Goal: Task Accomplishment & Management: Manage account settings

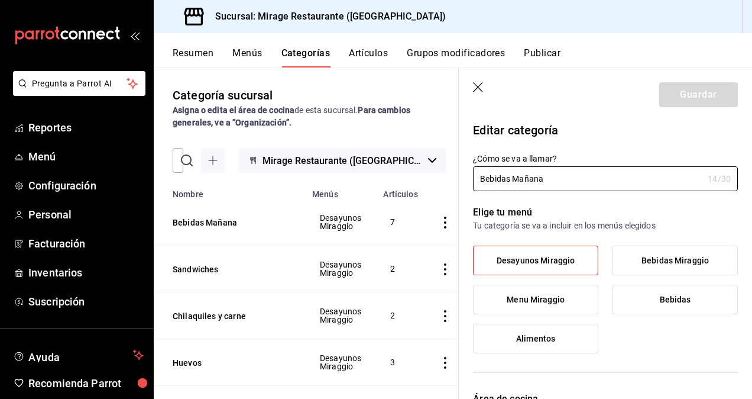
scroll to position [145, 0]
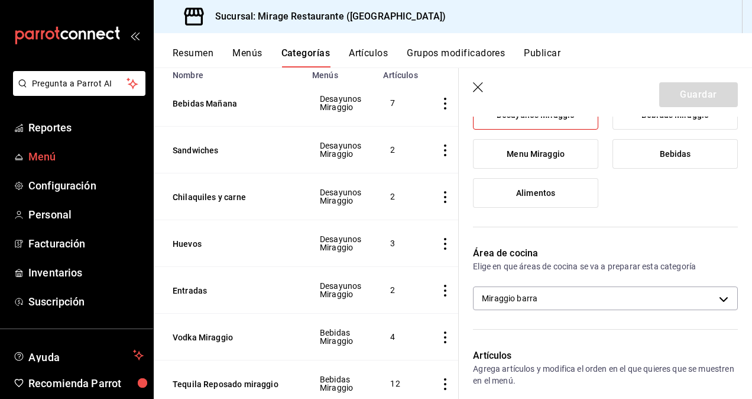
click at [57, 153] on span "Menú" at bounding box center [85, 156] width 115 height 16
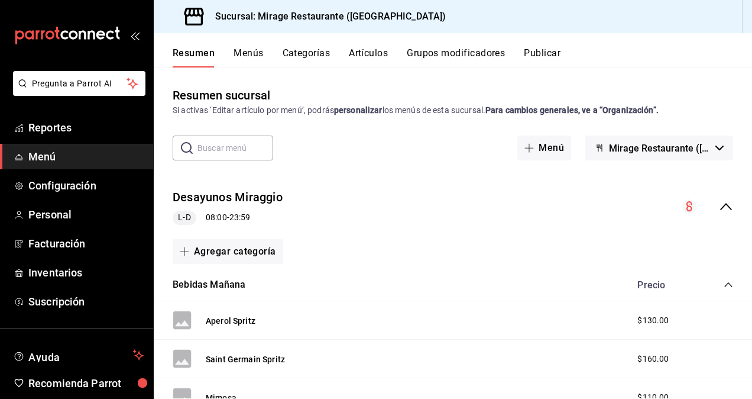
click at [247, 54] on button "Menús" at bounding box center [249, 57] width 30 height 20
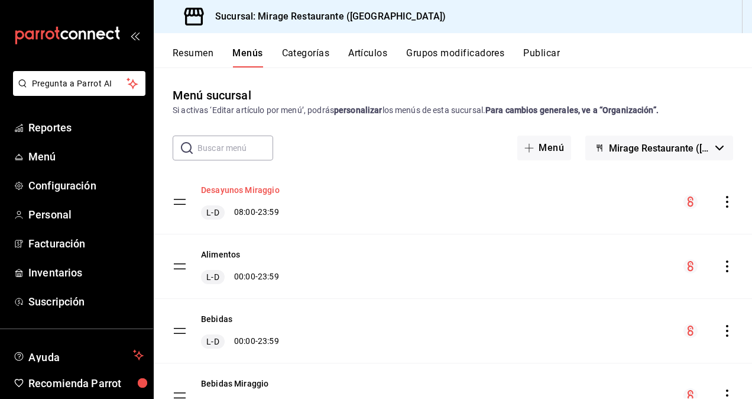
click at [253, 189] on button "Desayunos Miraggio" at bounding box center [240, 190] width 79 height 12
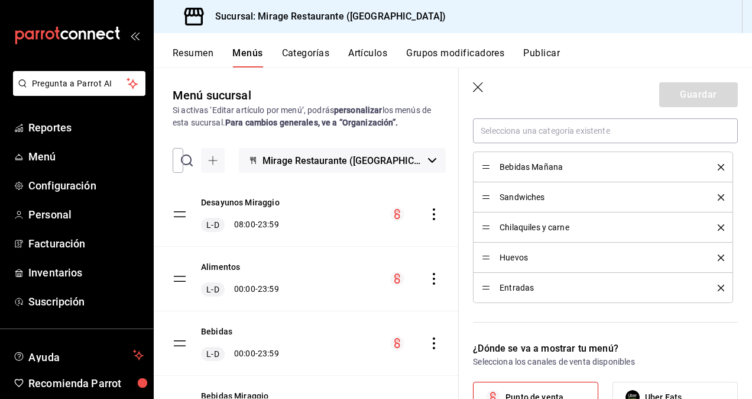
scroll to position [362, 0]
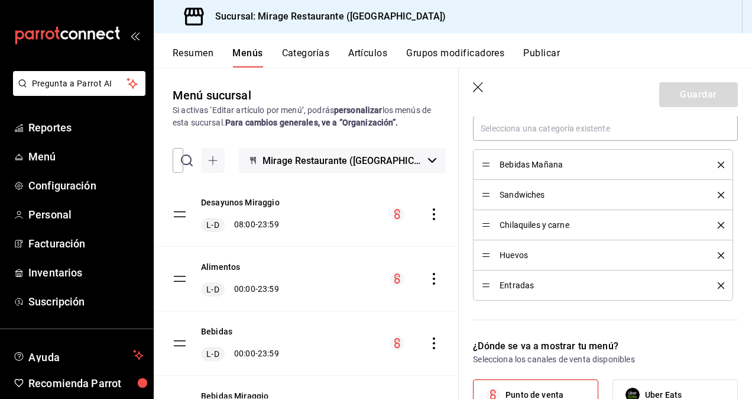
click at [440, 45] on div "Resumen Menús Categorías Artículos Grupos modificadores Publicar" at bounding box center [453, 50] width 599 height 34
click at [442, 50] on button "Grupos modificadores" at bounding box center [455, 57] width 98 height 20
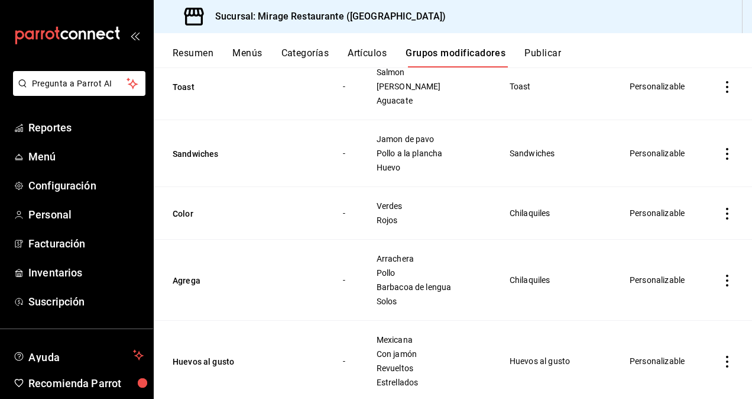
scroll to position [399, 0]
click at [179, 274] on button "Agrega" at bounding box center [244, 280] width 142 height 12
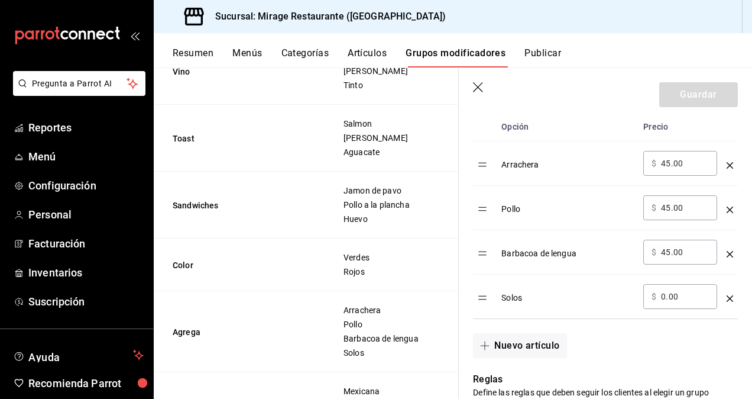
scroll to position [393, 0]
click at [546, 337] on button "Nuevo artículo" at bounding box center [519, 346] width 93 height 25
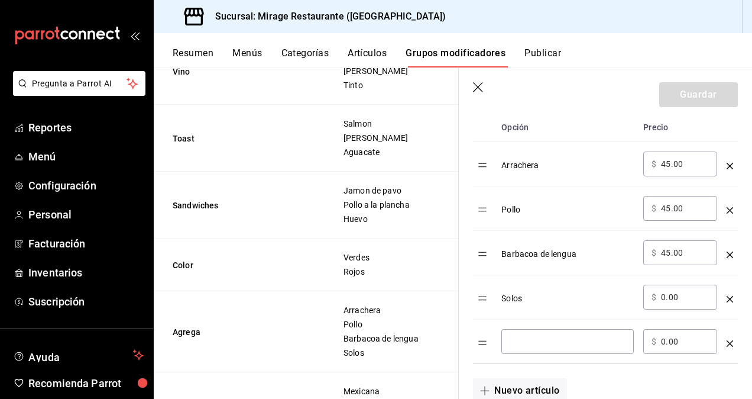
click at [569, 287] on div "Solos" at bounding box center [568, 294] width 132 height 20
click at [544, 295] on div "Solos" at bounding box center [568, 294] width 132 height 20
click at [724, 297] on td "optionsTable" at bounding box center [730, 297] width 16 height 44
click at [727, 296] on icon "optionsTable" at bounding box center [730, 299] width 7 height 7
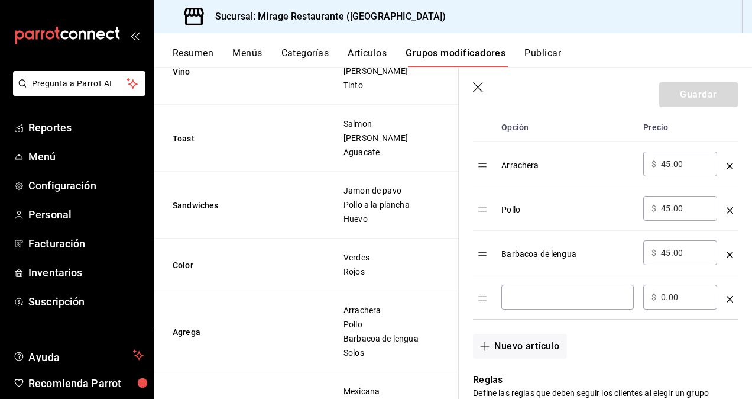
click at [543, 293] on input "optionsTable" at bounding box center [568, 297] width 116 height 12
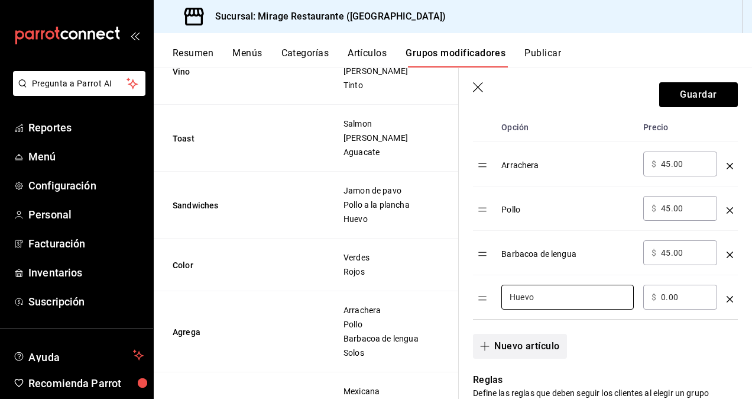
type input "Huevo"
click at [544, 344] on button "Nuevo artículo" at bounding box center [519, 346] width 93 height 25
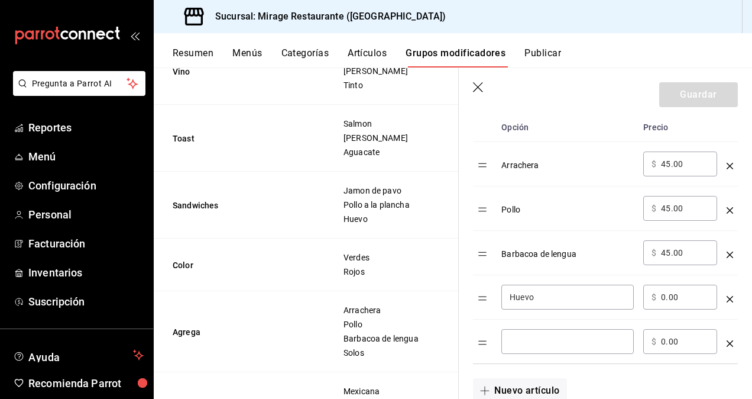
click at [675, 304] on div "​ $ 0.00 ​" at bounding box center [680, 296] width 74 height 25
drag, startPoint x: 675, startPoint y: 304, endPoint x: 683, endPoint y: 289, distance: 17.2
click at [683, 289] on div "​ $ 0.00 ​" at bounding box center [680, 296] width 74 height 25
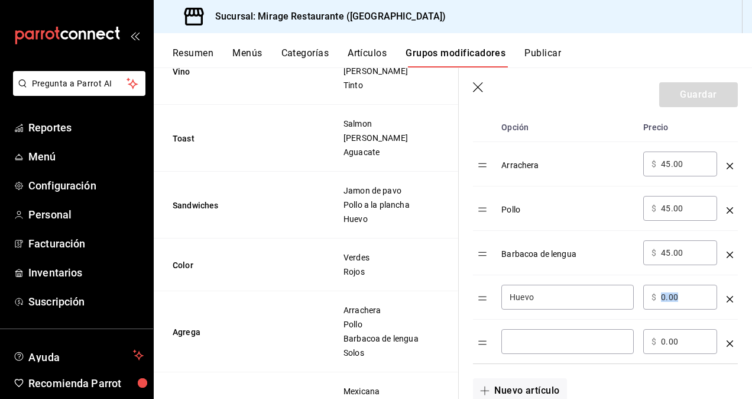
click at [683, 289] on div "​ $ 0.00 ​" at bounding box center [680, 296] width 74 height 25
click at [665, 297] on input "0.00" at bounding box center [685, 297] width 48 height 12
type input "25.00"
click at [552, 338] on input "optionsTable" at bounding box center [568, 341] width 116 height 12
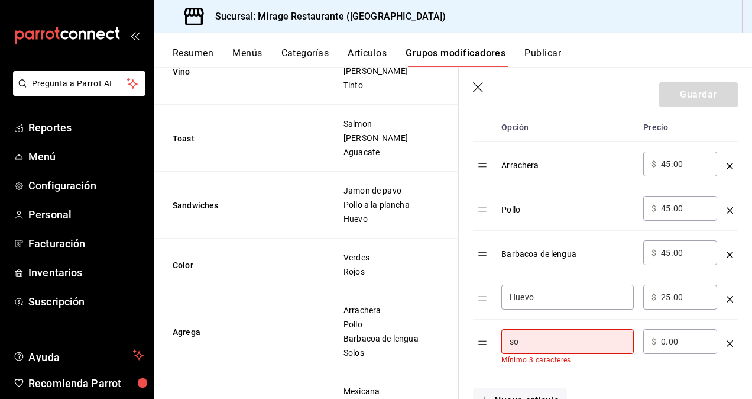
type input "s"
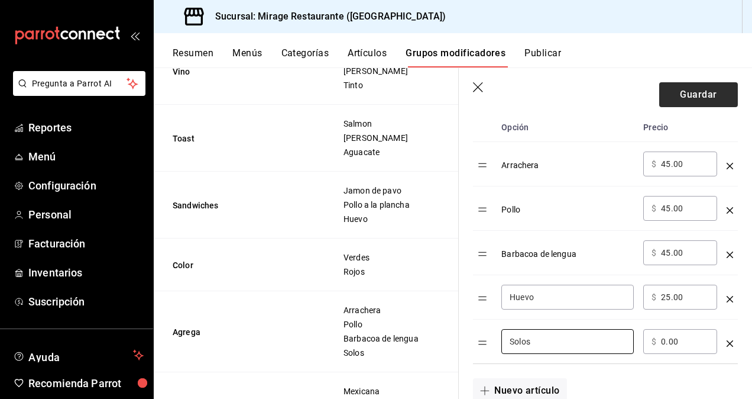
type input "Solos"
click at [691, 96] on button "Guardar" at bounding box center [698, 94] width 79 height 25
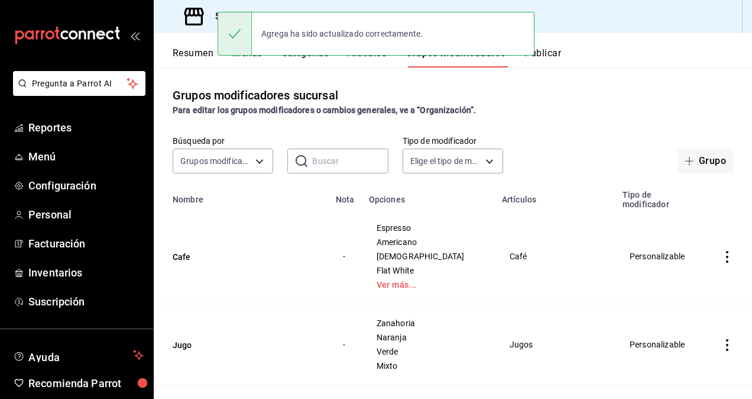
click at [352, 166] on input "text" at bounding box center [350, 161] width 76 height 24
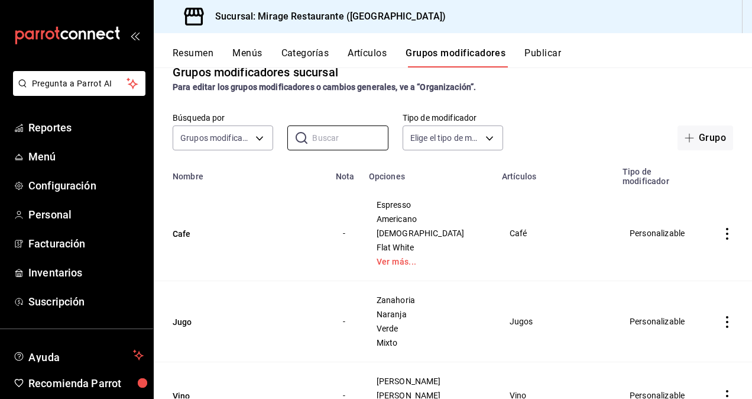
scroll to position [22, 0]
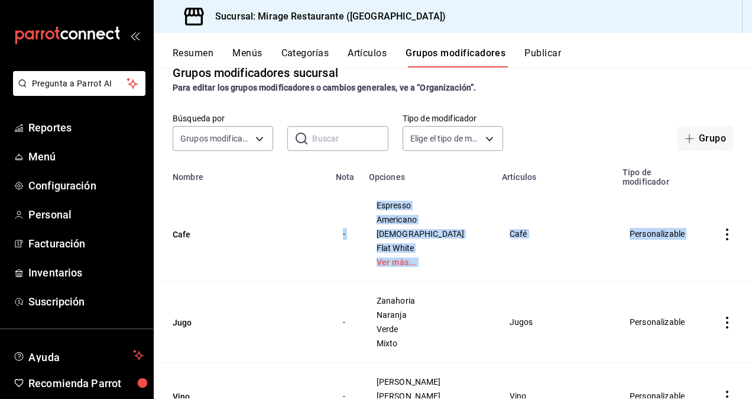
drag, startPoint x: 204, startPoint y: 335, endPoint x: 238, endPoint y: 245, distance: 95.5
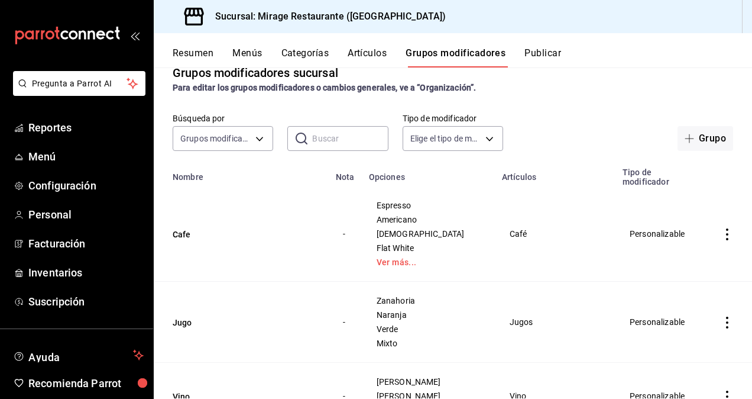
click at [238, 245] on td "Cafe" at bounding box center [241, 233] width 175 height 95
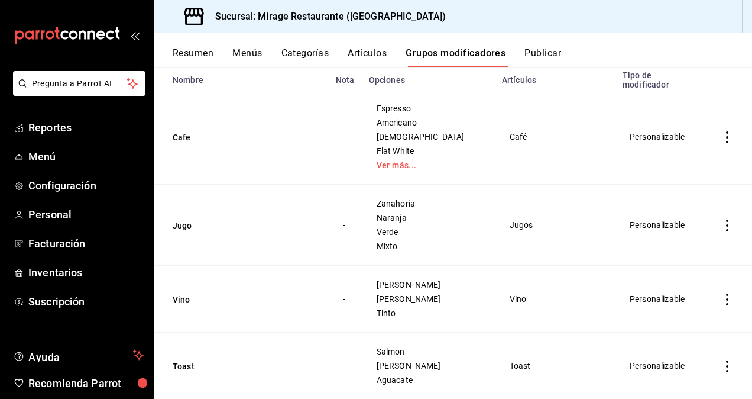
scroll to position [120, 0]
click at [31, 216] on span "Personal" at bounding box center [85, 214] width 115 height 16
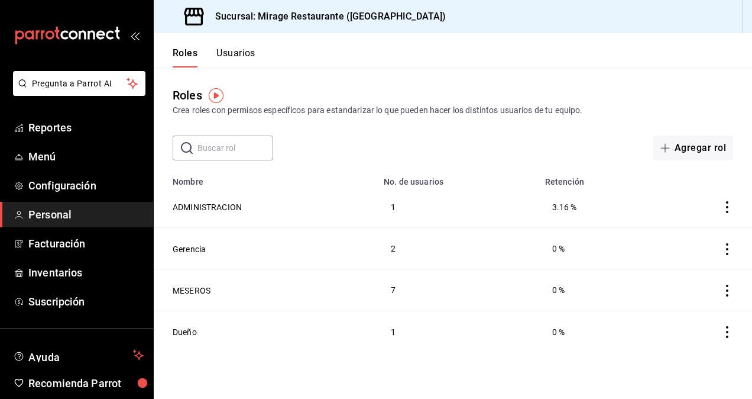
click at [234, 50] on button "Usuarios" at bounding box center [235, 57] width 39 height 20
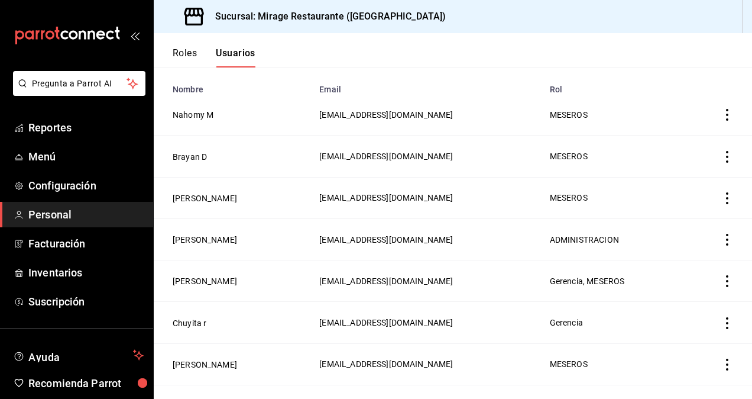
scroll to position [69, 0]
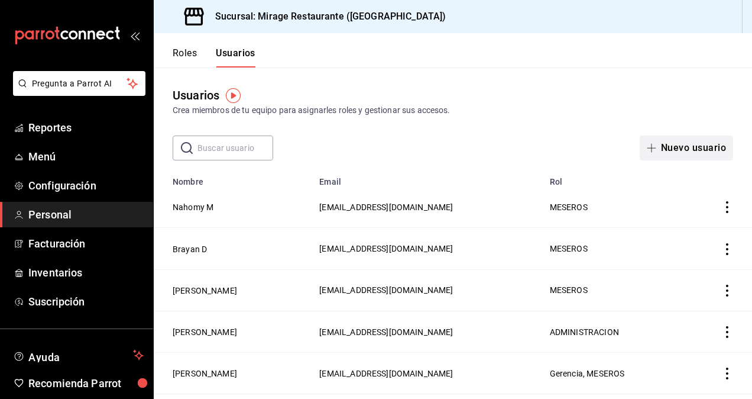
click at [661, 147] on button "Nuevo usuario" at bounding box center [686, 147] width 93 height 25
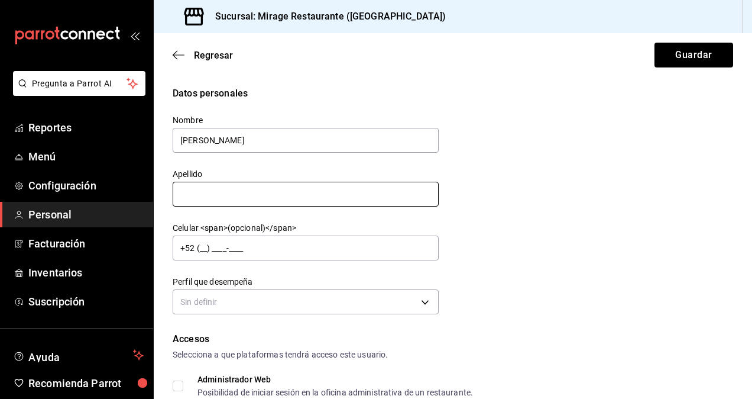
type input "[PERSON_NAME]"
click at [329, 199] on input "text" at bounding box center [306, 194] width 266 height 25
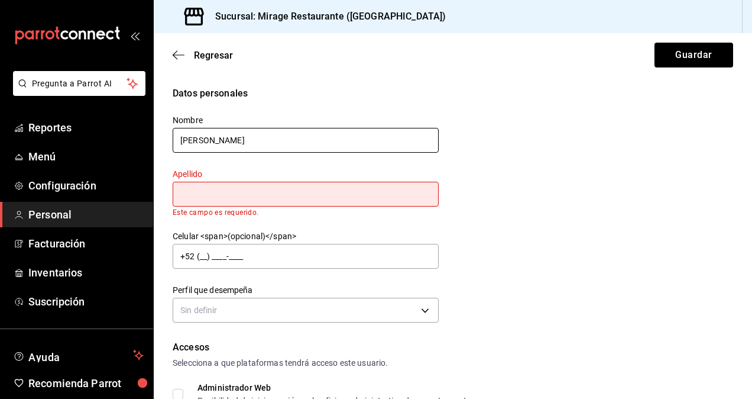
click at [248, 140] on input "[PERSON_NAME]" at bounding box center [306, 140] width 266 height 25
click at [213, 189] on input "text" at bounding box center [306, 194] width 266 height 25
click at [655, 43] on button "Guardar" at bounding box center [694, 55] width 79 height 25
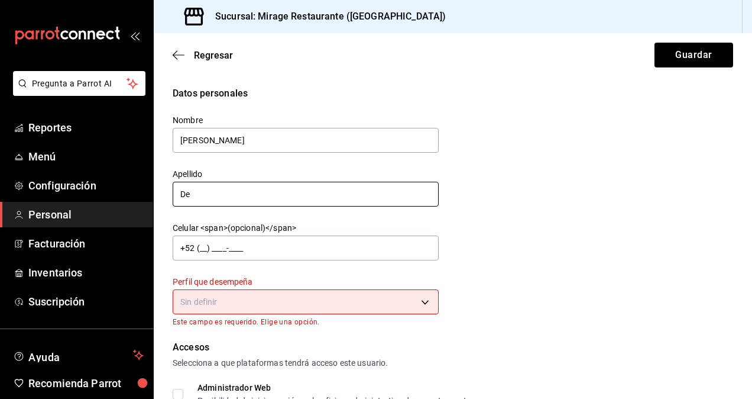
click at [227, 190] on input "De" at bounding box center [306, 194] width 266 height 25
click at [222, 192] on input "De" at bounding box center [306, 194] width 266 height 25
click at [655, 43] on button "Guardar" at bounding box center [694, 55] width 79 height 25
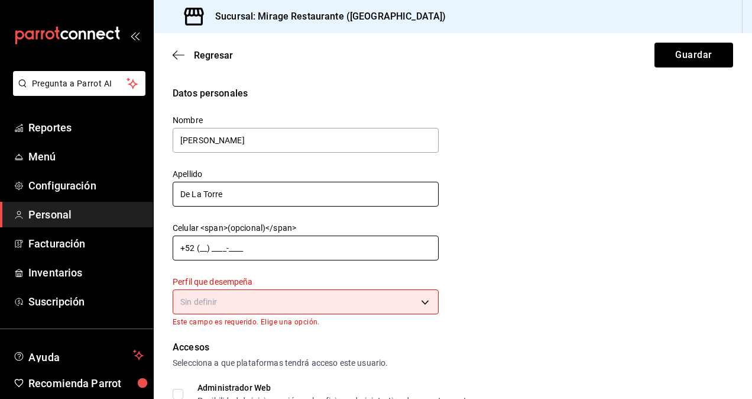
type input "De La Torre"
click at [269, 245] on input "+52 (__) ____-____" at bounding box center [306, 247] width 266 height 25
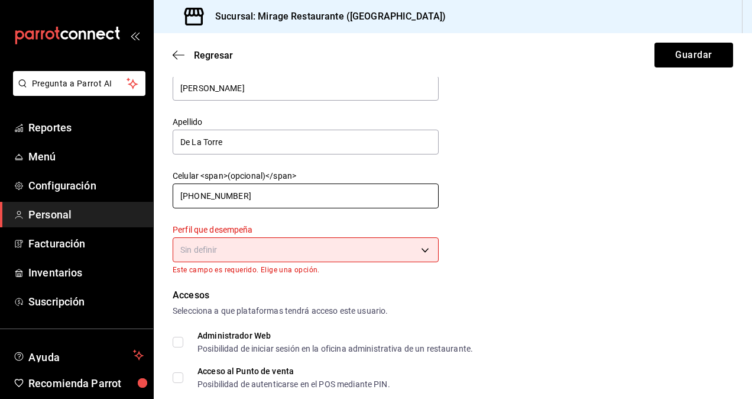
scroll to position [53, 0]
type input "[PHONE_NUMBER]"
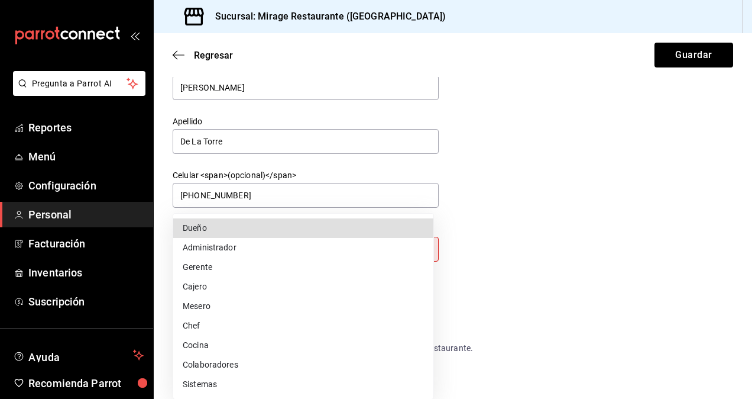
click at [325, 255] on body "Pregunta a Parrot AI Reportes Menú Configuración Personal Facturación Inventari…" at bounding box center [376, 199] width 752 height 399
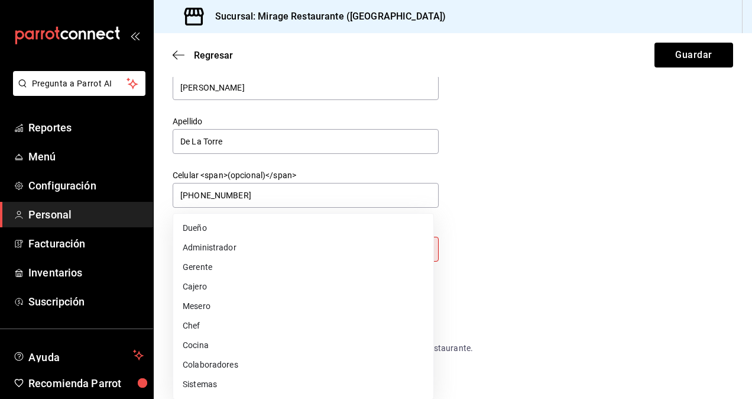
click at [231, 308] on li "Mesero" at bounding box center [303, 306] width 260 height 20
type input "WAITER"
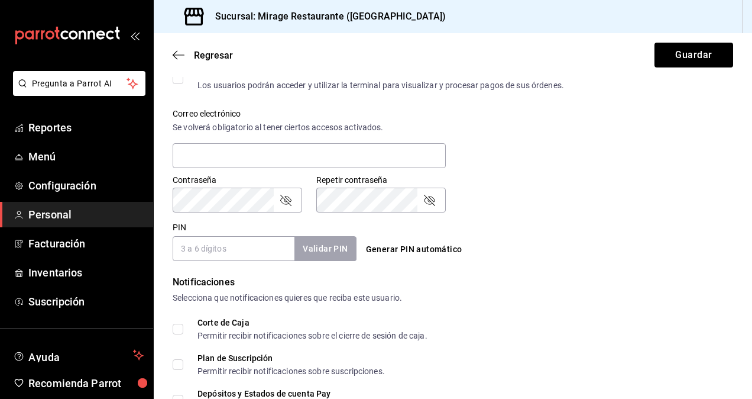
scroll to position [414, 0]
click at [536, 178] on div "Contraseña Contraseña Repetir contraseña Repetir contraseña" at bounding box center [445, 186] width 575 height 52
click at [227, 242] on input "PIN" at bounding box center [234, 247] width 122 height 25
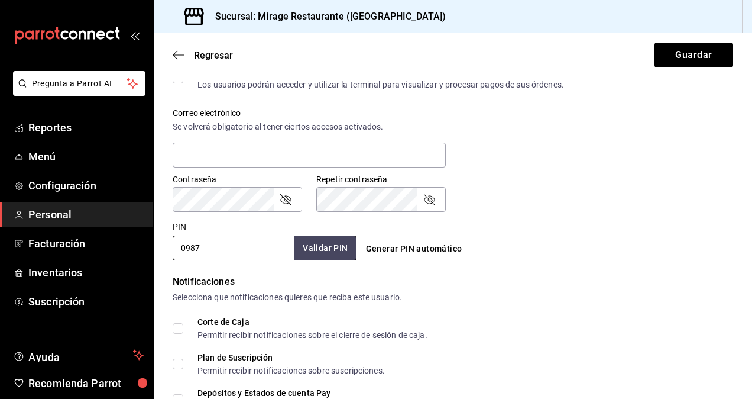
type input "0987"
click at [501, 199] on div "Contraseña Contraseña Repetir contraseña Repetir contraseña" at bounding box center [445, 186] width 575 height 52
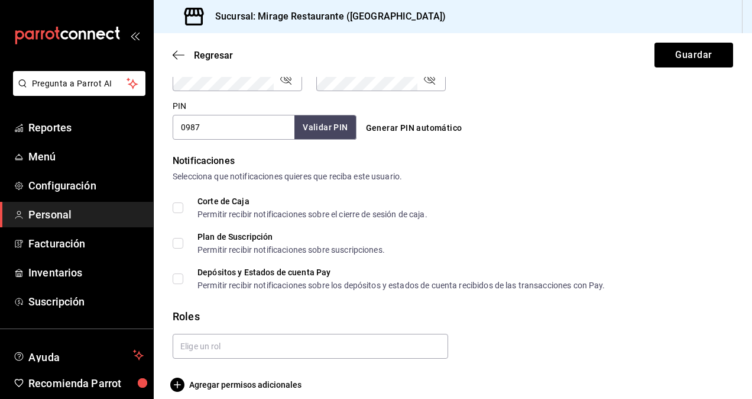
scroll to position [546, 0]
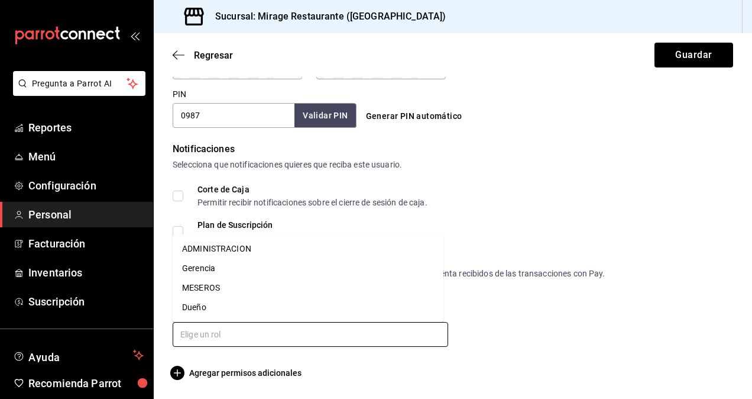
click at [241, 336] on input "text" at bounding box center [311, 334] width 276 height 25
click at [200, 293] on li "MESEROS" at bounding box center [308, 288] width 271 height 20
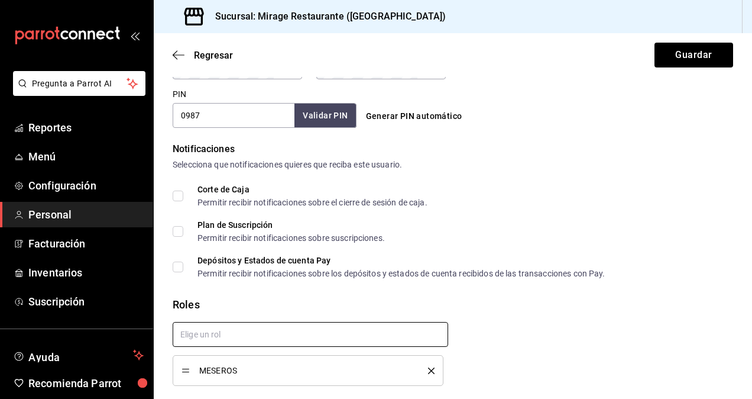
checkbox input "true"
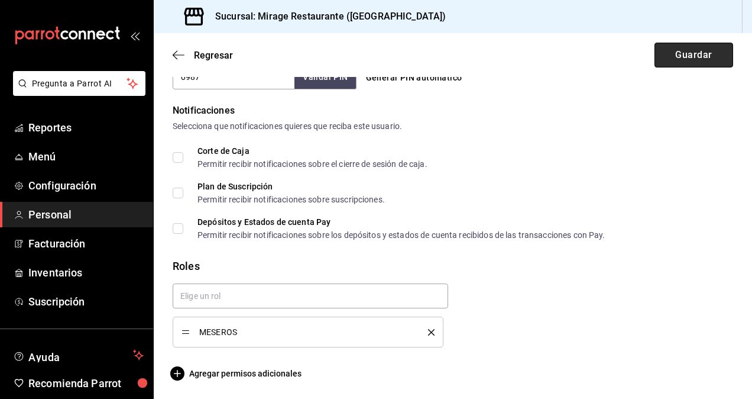
click at [687, 47] on button "Guardar" at bounding box center [694, 55] width 79 height 25
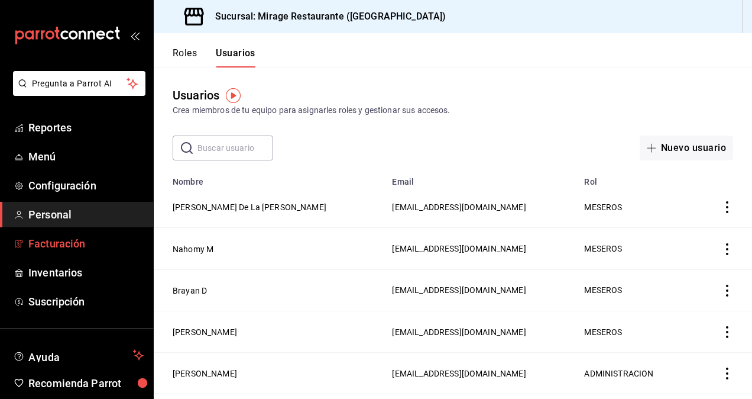
click at [51, 249] on span "Facturación" at bounding box center [85, 243] width 115 height 16
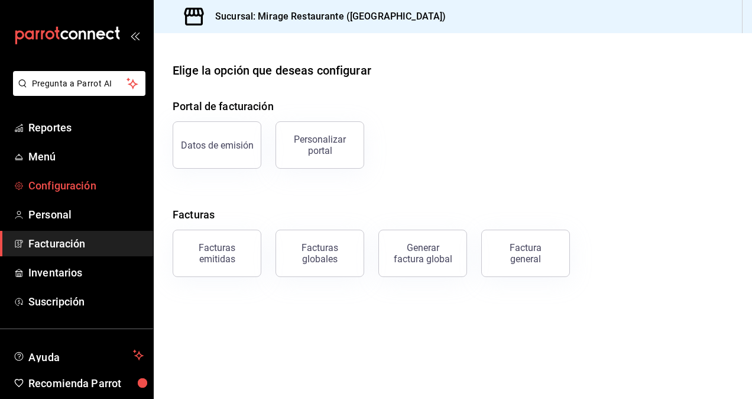
click at [44, 185] on span "Configuración" at bounding box center [85, 185] width 115 height 16
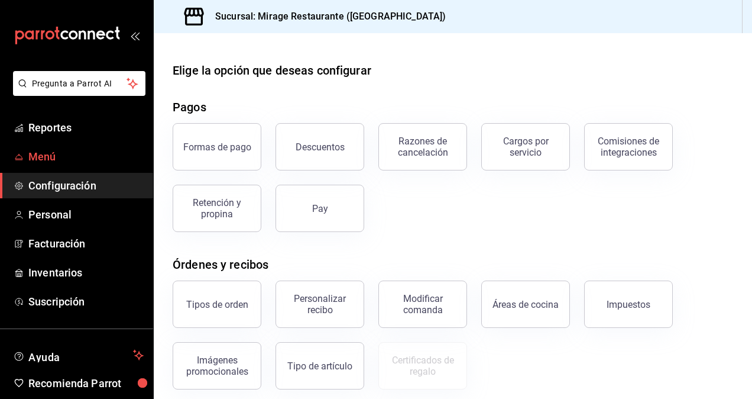
click at [70, 157] on span "Menú" at bounding box center [85, 156] width 115 height 16
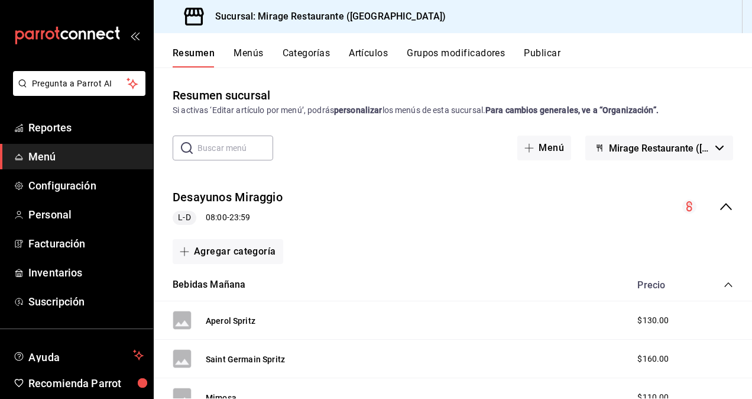
click at [315, 46] on div "Resumen Menús Categorías Artículos Grupos modificadores Publicar" at bounding box center [453, 50] width 599 height 34
click at [313, 48] on button "Categorías" at bounding box center [307, 57] width 48 height 20
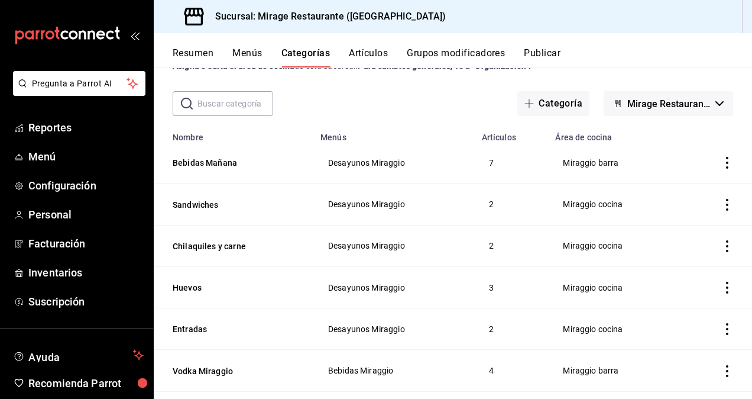
scroll to position [45, 0]
drag, startPoint x: 239, startPoint y: 158, endPoint x: 238, endPoint y: 201, distance: 42.6
click at [722, 209] on icon "actions" at bounding box center [728, 204] width 12 height 12
click at [703, 253] on li "Duplicar" at bounding box center [672, 255] width 71 height 24
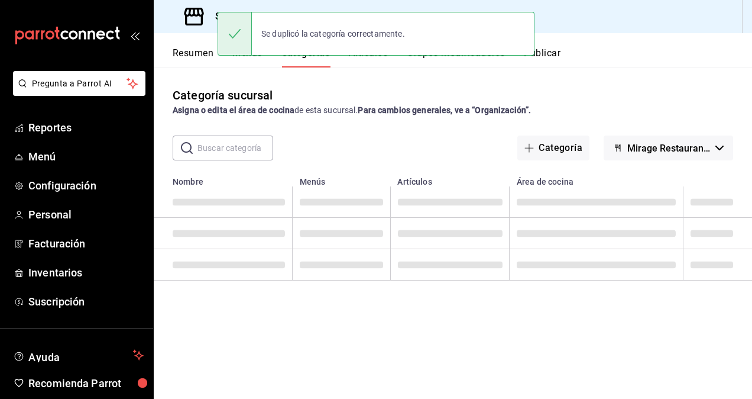
scroll to position [0, 0]
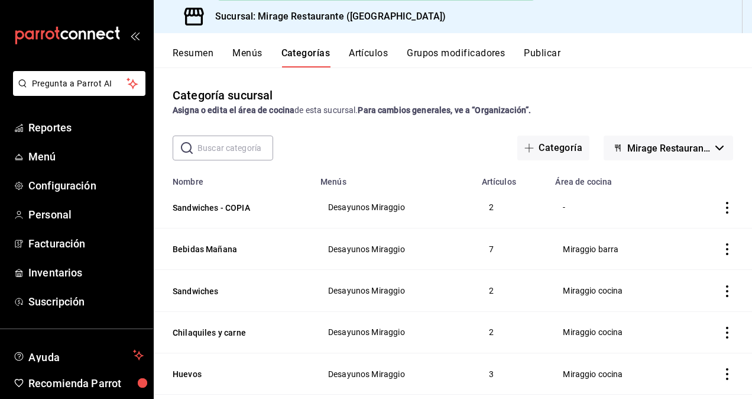
click at [722, 207] on icon "actions" at bounding box center [728, 208] width 12 height 12
click at [687, 291] on li "Eliminar" at bounding box center [672, 283] width 71 height 24
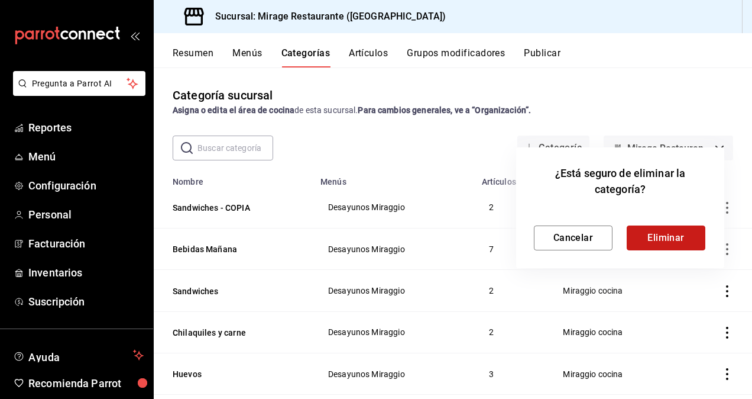
click at [673, 240] on button "Eliminar" at bounding box center [666, 237] width 79 height 25
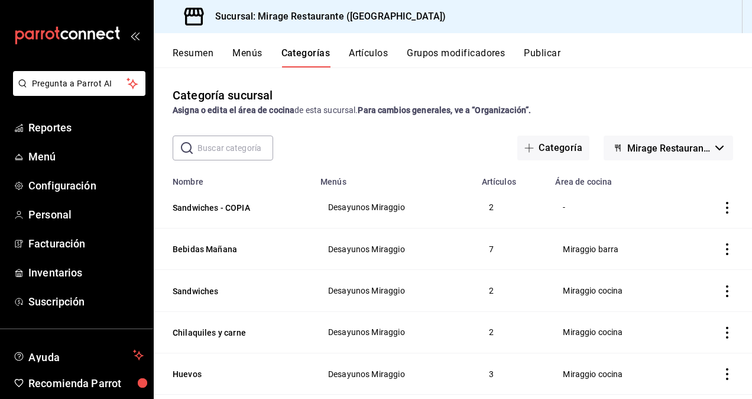
click at [494, 206] on td "2" at bounding box center [512, 207] width 74 height 42
click at [487, 206] on td "2" at bounding box center [512, 207] width 74 height 42
click at [198, 206] on button "Sandwiches - COPIA" at bounding box center [232, 208] width 118 height 12
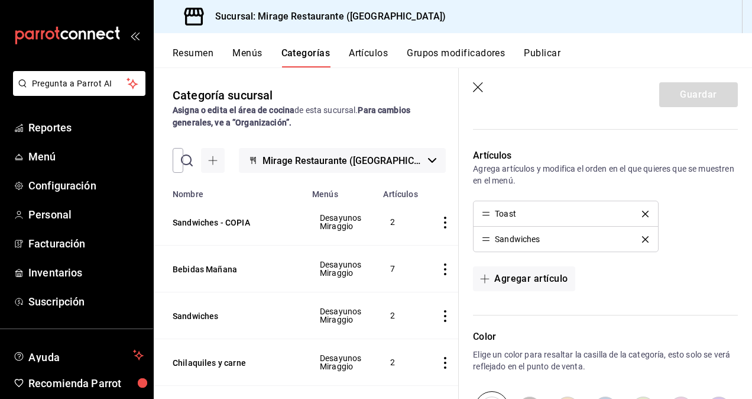
scroll to position [327, 0]
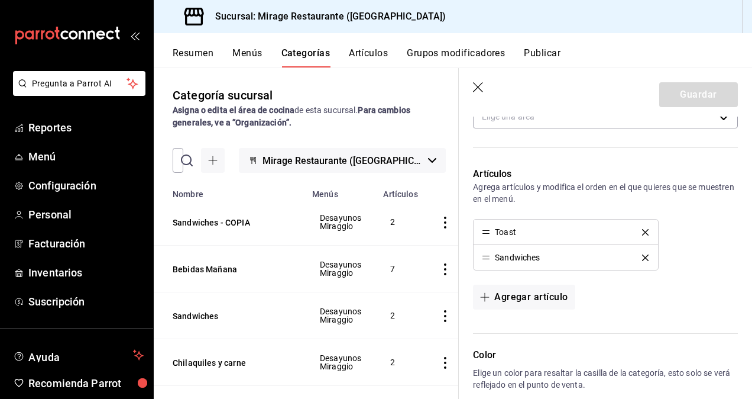
click at [642, 229] on icon "delete" at bounding box center [645, 232] width 7 height 7
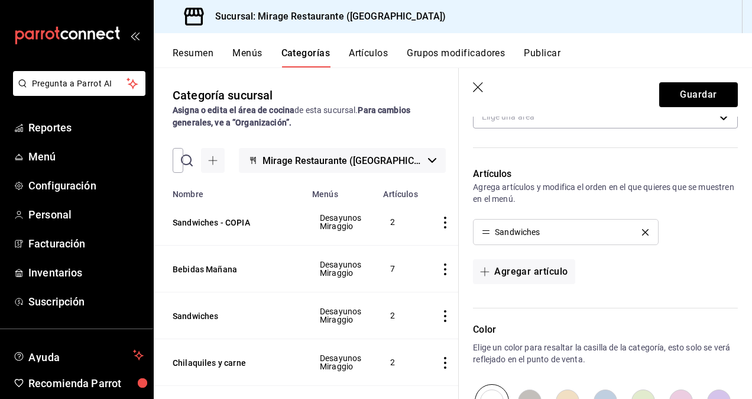
click at [642, 229] on icon "delete" at bounding box center [645, 232] width 7 height 7
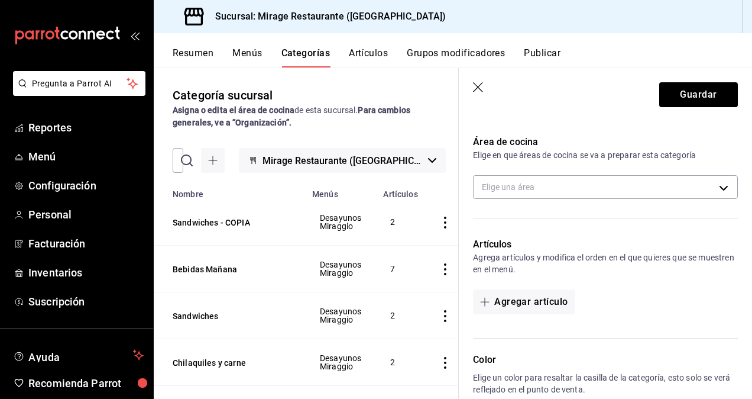
scroll to position [256, 0]
click at [696, 101] on button "Guardar" at bounding box center [698, 94] width 79 height 25
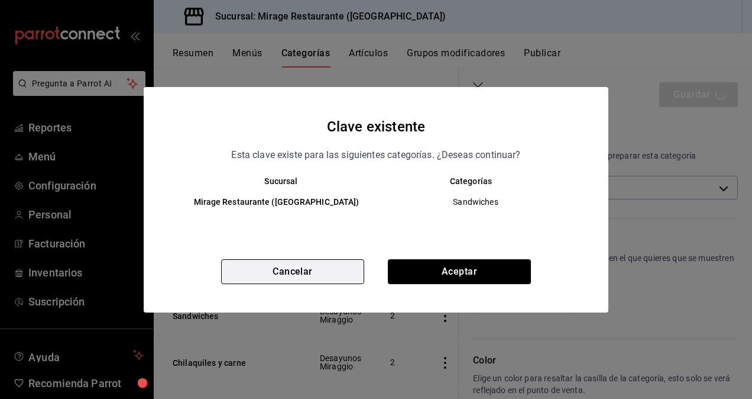
click at [305, 276] on button "Cancelar" at bounding box center [292, 271] width 143 height 25
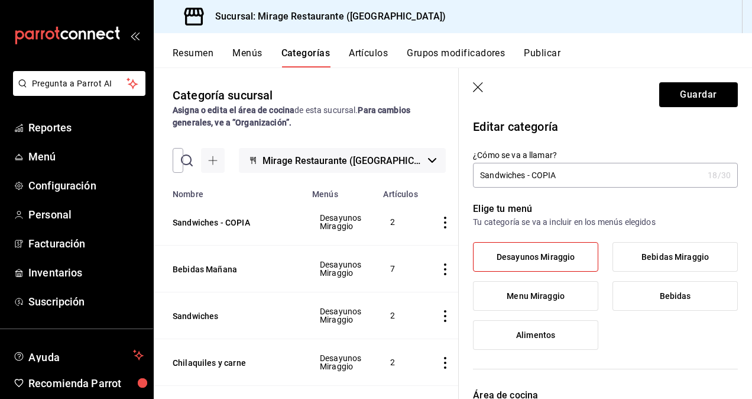
scroll to position [0, 0]
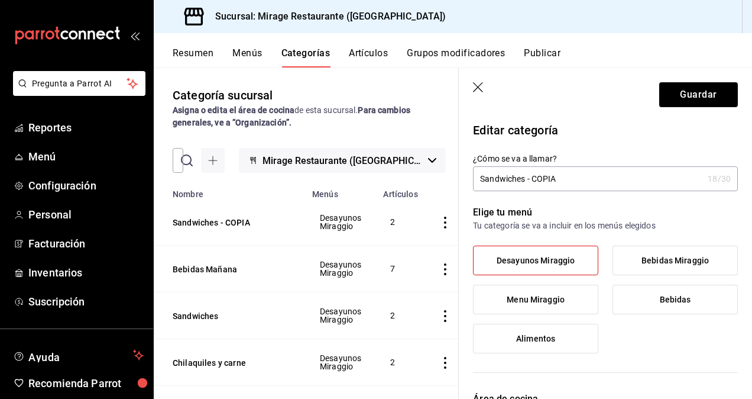
click at [478, 86] on icon "button" at bounding box center [478, 87] width 10 height 10
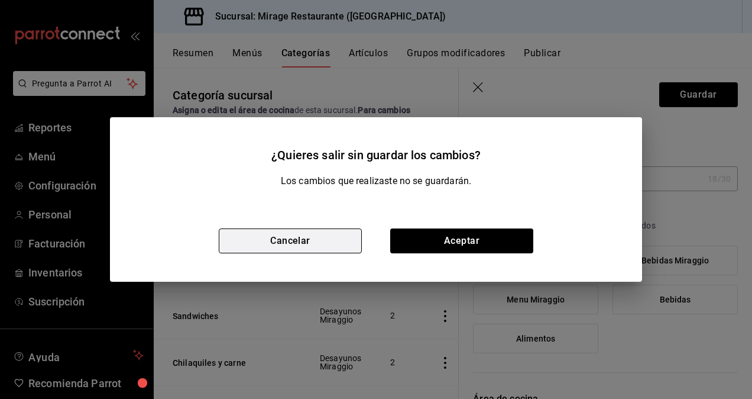
click at [342, 237] on button "Cancelar" at bounding box center [290, 240] width 143 height 25
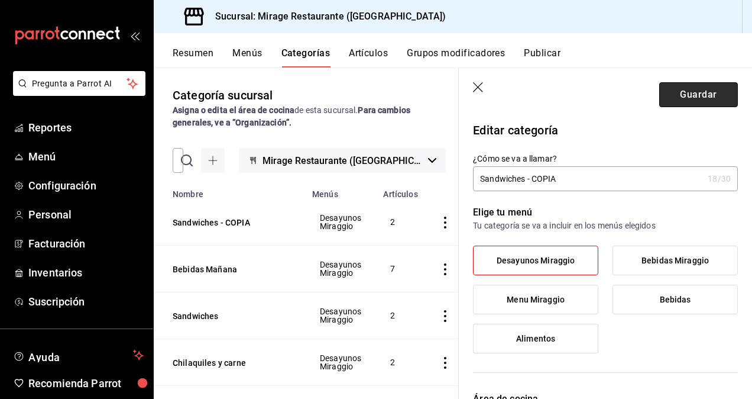
click at [703, 93] on button "Guardar" at bounding box center [698, 94] width 79 height 25
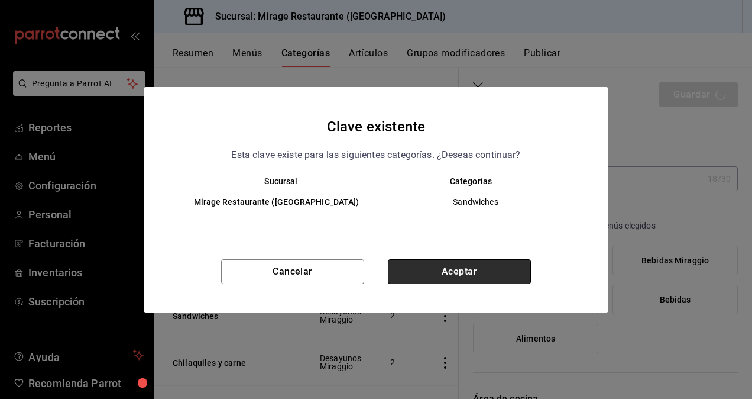
click at [436, 270] on button "Aceptar" at bounding box center [459, 271] width 143 height 25
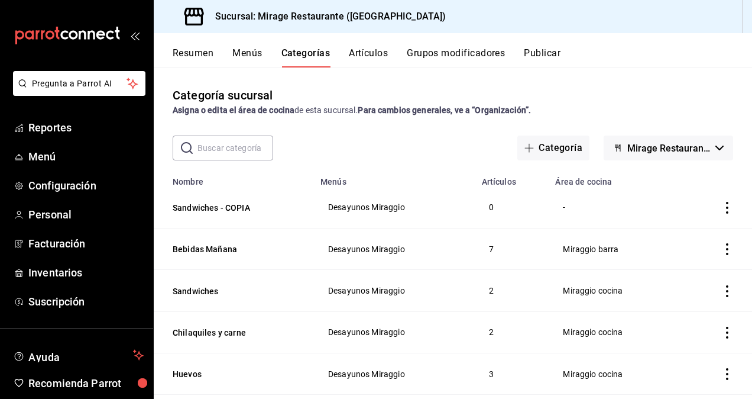
click at [722, 205] on icon "actions" at bounding box center [728, 208] width 12 height 12
click at [717, 205] on div at bounding box center [376, 199] width 752 height 399
click at [722, 205] on icon "actions" at bounding box center [728, 208] width 12 height 12
click at [717, 205] on div at bounding box center [376, 199] width 752 height 399
click at [722, 205] on icon "actions" at bounding box center [728, 208] width 12 height 12
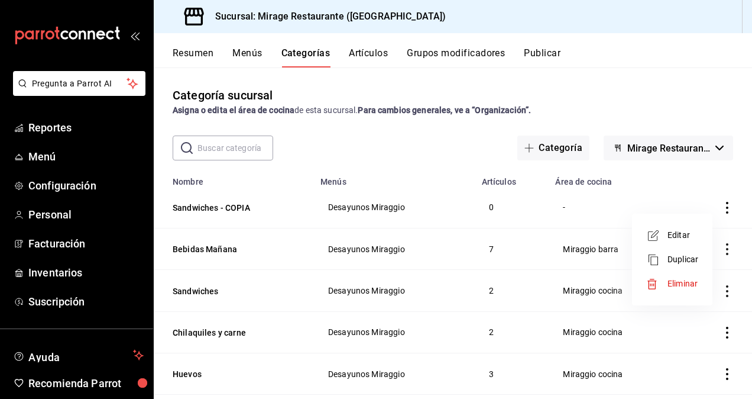
click at [685, 287] on span "Eliminar" at bounding box center [683, 283] width 30 height 9
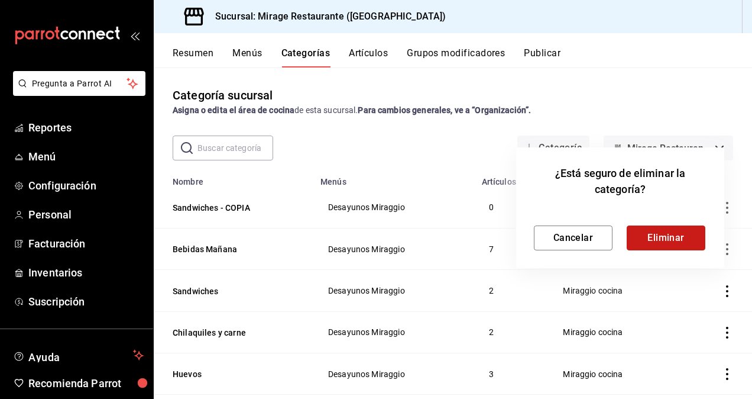
click at [665, 228] on button "Eliminar" at bounding box center [666, 237] width 79 height 25
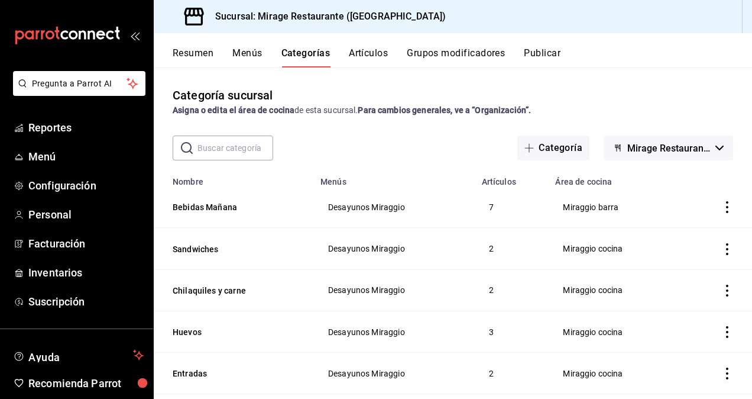
click at [722, 207] on icon "actions" at bounding box center [728, 207] width 12 height 12
click at [584, 124] on div at bounding box center [376, 199] width 752 height 399
click at [47, 163] on span "Menú" at bounding box center [85, 156] width 115 height 16
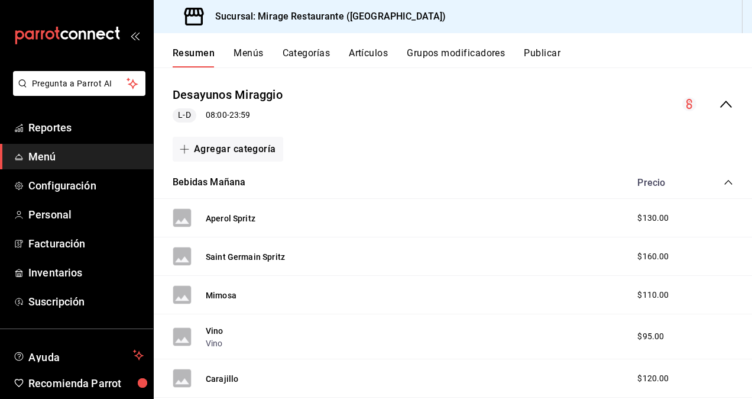
scroll to position [118, 0]
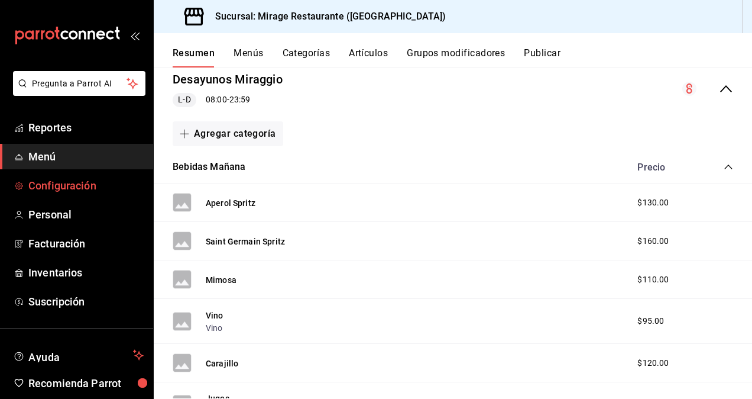
click at [95, 192] on span "Configuración" at bounding box center [85, 185] width 115 height 16
